Goal: Task Accomplishment & Management: Manage account settings

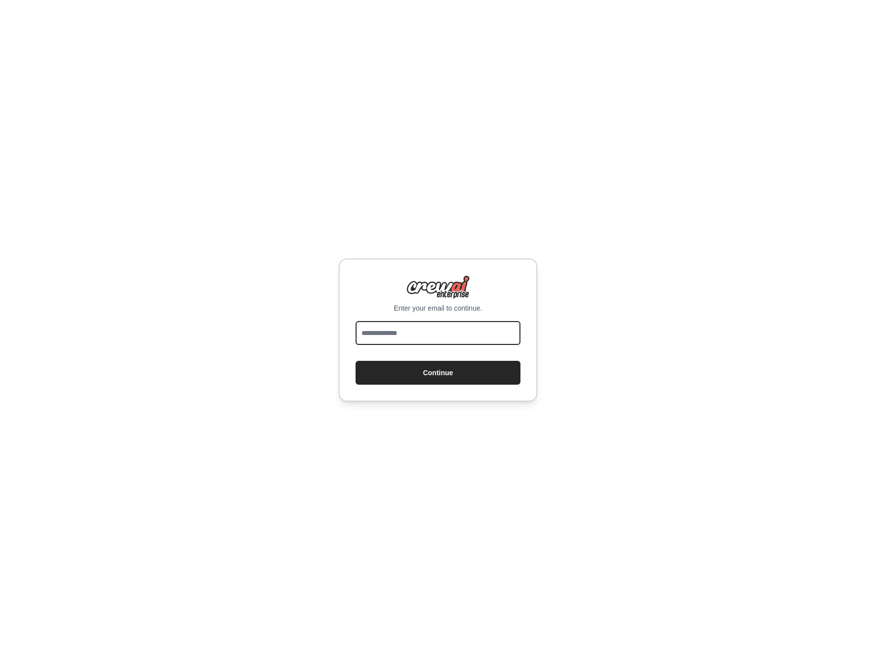
click at [412, 339] on input "email" at bounding box center [438, 333] width 165 height 24
type input "**********"
click at [425, 380] on button "Continue" at bounding box center [438, 373] width 165 height 24
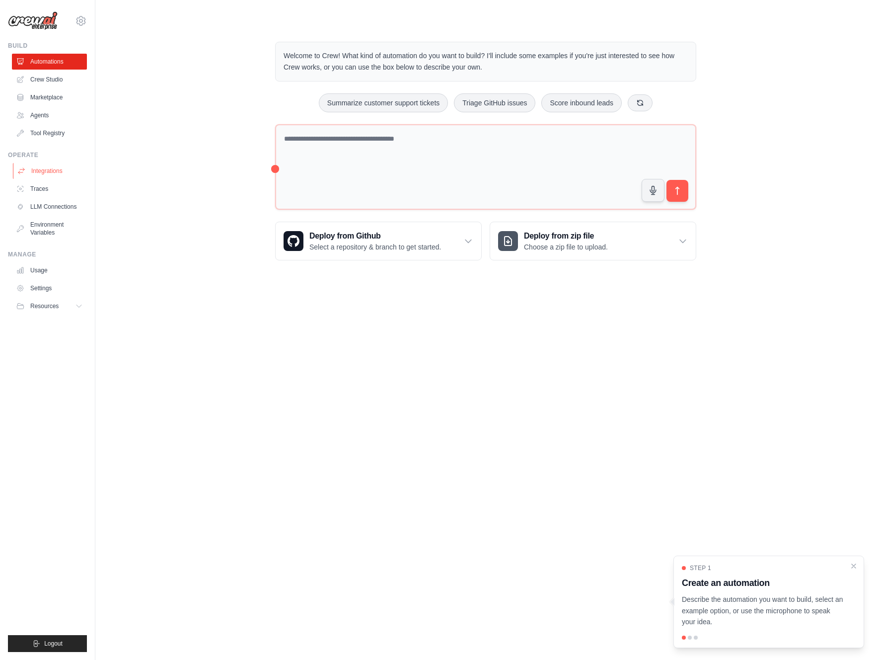
click at [61, 170] on link "Integrations" at bounding box center [50, 171] width 75 height 16
